Goal: Find specific page/section: Find specific page/section

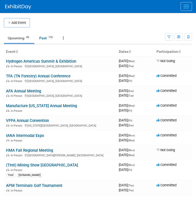
click at [184, 5] on span "Menu" at bounding box center [186, 5] width 6 height 1
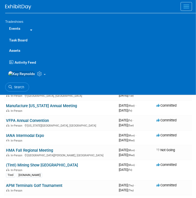
click at [185, 7] on button "Menu" at bounding box center [185, 6] width 11 height 9
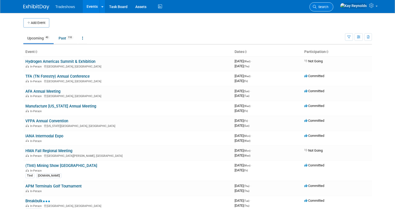
click at [195, 5] on span "Search" at bounding box center [323, 7] width 12 height 4
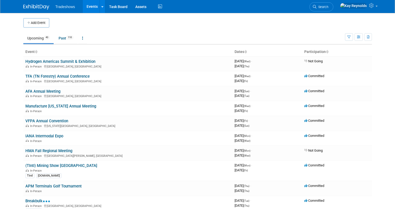
click at [87, 7] on link "Events" at bounding box center [92, 6] width 19 height 13
click at [45, 91] on link "AFA Annual Meeting" at bounding box center [42, 91] width 35 height 5
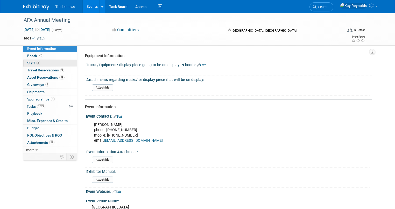
click at [43, 60] on link "3 Staff 3" at bounding box center [50, 63] width 54 height 7
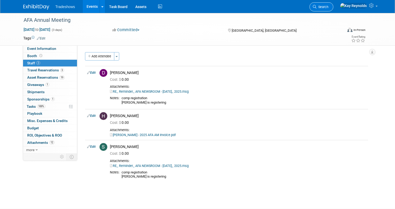
click at [329, 6] on span "Search" at bounding box center [323, 7] width 12 height 4
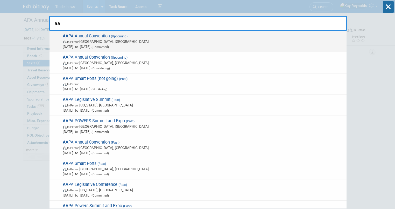
type input "aa"
click at [87, 40] on span "In-Person [GEOGRAPHIC_DATA], [GEOGRAPHIC_DATA]" at bounding box center [203, 41] width 281 height 5
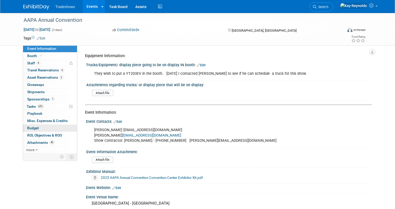
click at [55, 126] on link "Budget" at bounding box center [50, 128] width 54 height 7
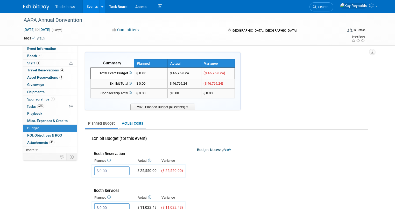
click at [121, 124] on link "Actual Costs" at bounding box center [132, 124] width 27 height 10
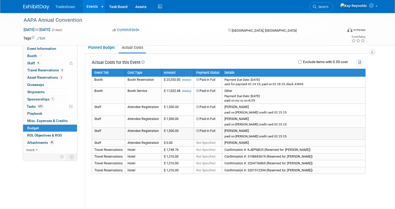
scroll to position [83, 0]
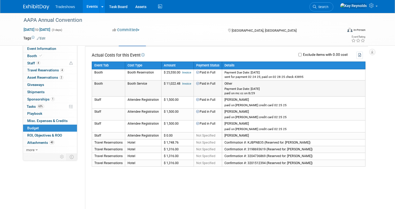
click at [182, 82] on link "Invoice" at bounding box center [186, 83] width 9 height 3
